Goal: Task Accomplishment & Management: Manage account settings

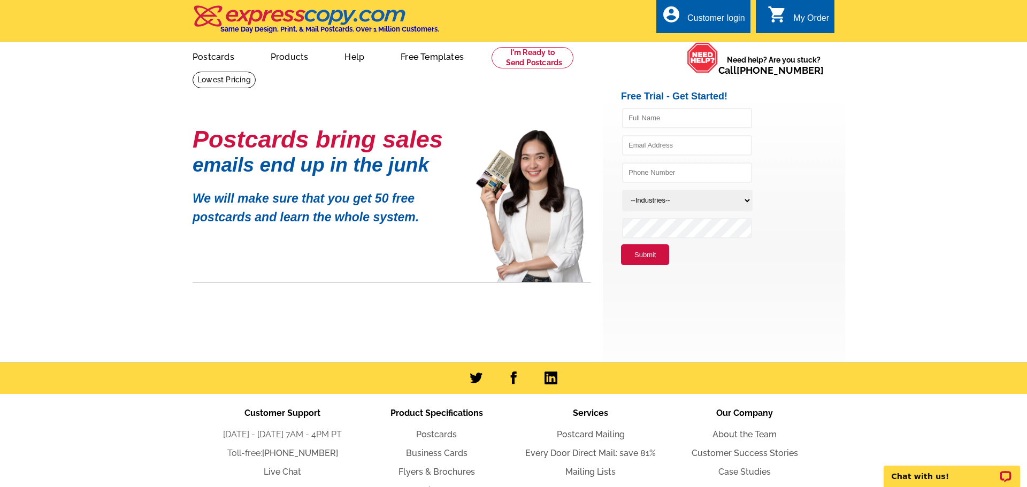
click at [716, 17] on div "Customer login" at bounding box center [716, 20] width 58 height 15
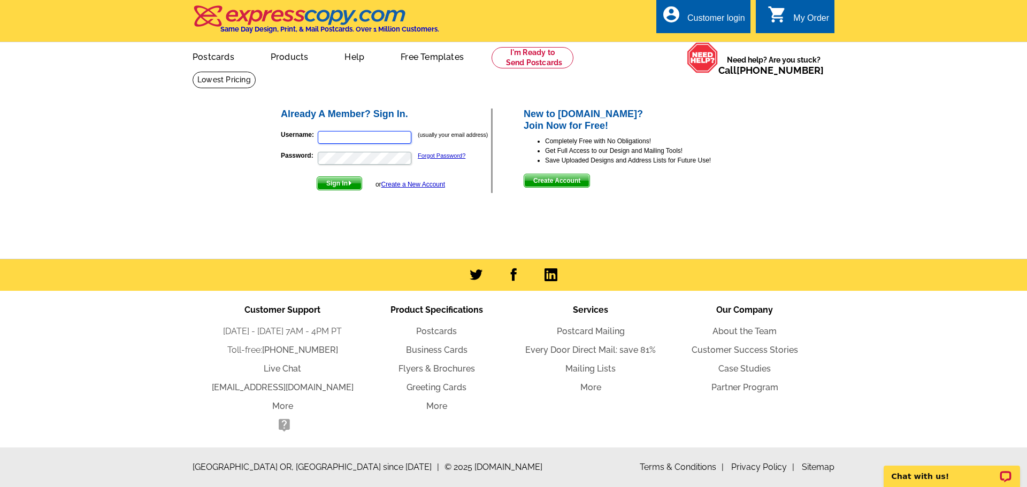
click at [349, 133] on input "Username:" at bounding box center [365, 137] width 94 height 13
drag, startPoint x: 318, startPoint y: 135, endPoint x: 423, endPoint y: 137, distance: 104.9
click at [423, 137] on p "Username: tracy@tracyqueenrealtor.com (usually your email address)" at bounding box center [386, 137] width 210 height 15
click at [342, 137] on input "tracy@tracyqueenrealtor.com" at bounding box center [365, 137] width 94 height 13
click at [356, 136] on input "tracy@tracyqueenrealtor.com" at bounding box center [365, 137] width 94 height 13
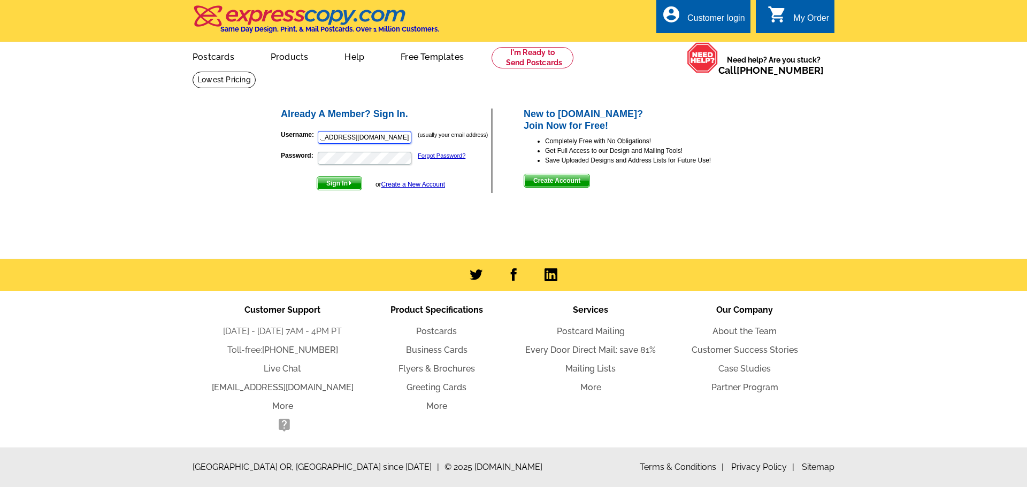
scroll to position [0, 30]
type input "tqueen1.atlantacommunities@gmail.com"
click at [341, 185] on span "Sign In" at bounding box center [339, 183] width 44 height 13
